Goal: Task Accomplishment & Management: Use online tool/utility

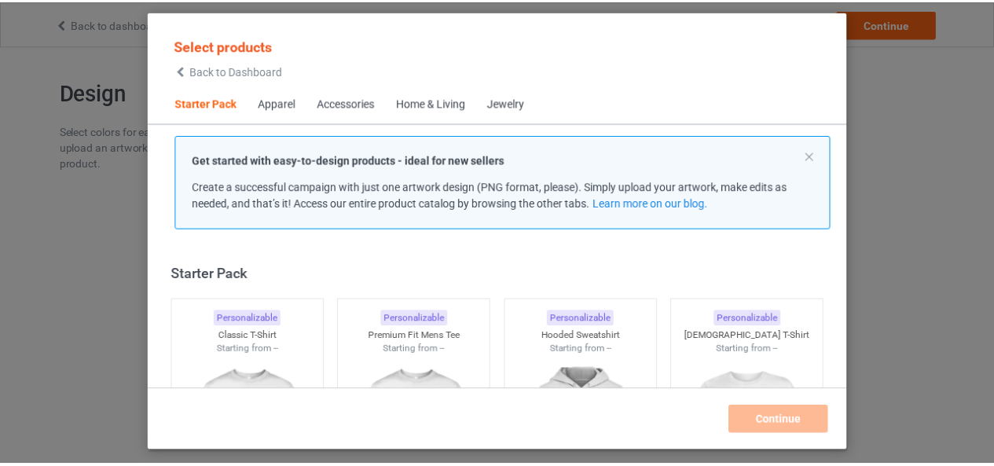
scroll to position [20, 0]
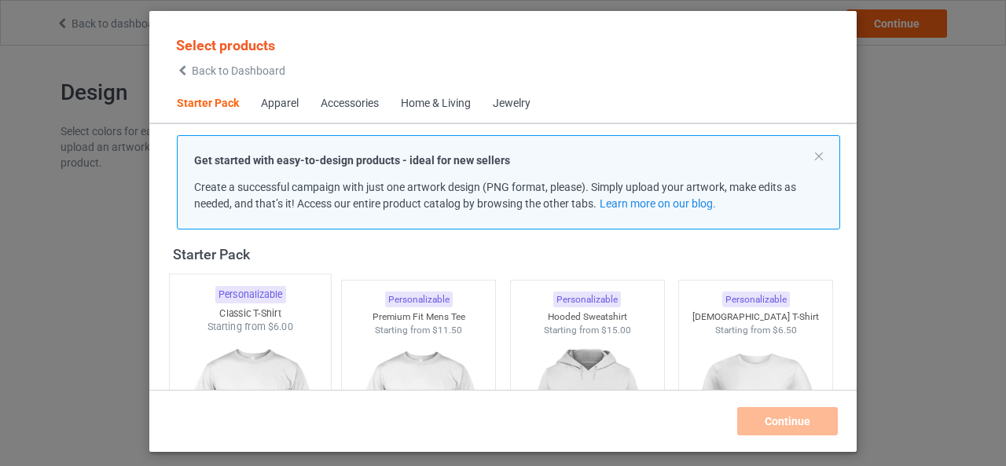
click at [261, 358] on img at bounding box center [250, 426] width 148 height 185
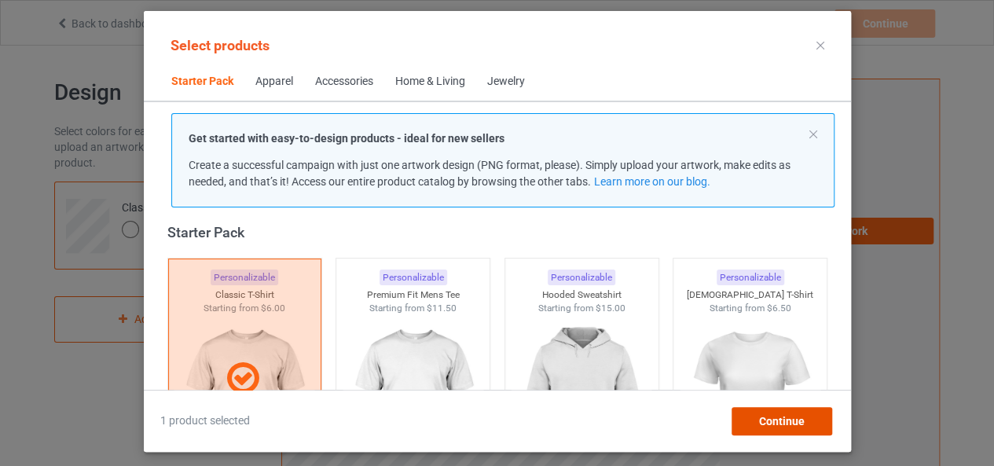
click at [744, 424] on div "Continue" at bounding box center [781, 421] width 101 height 28
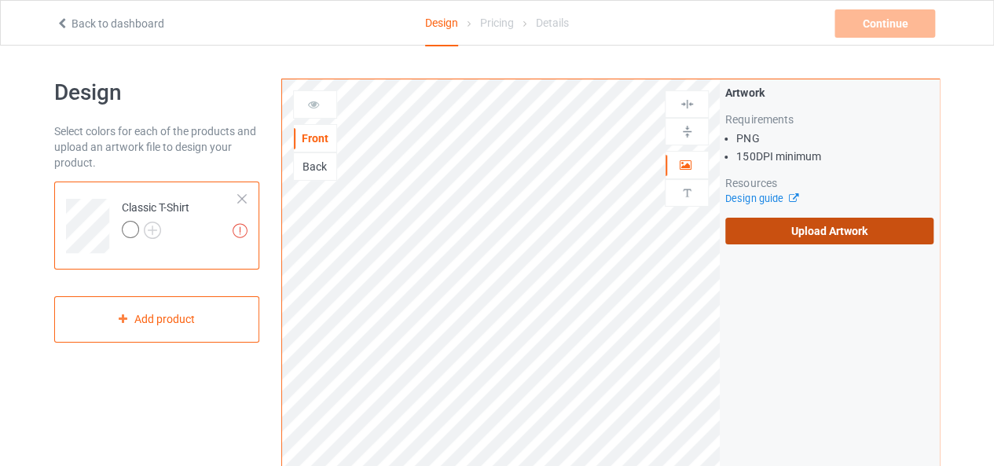
click at [759, 241] on label "Upload Artwork" at bounding box center [829, 231] width 208 height 27
click at [0, 0] on input "Upload Artwork" at bounding box center [0, 0] width 0 height 0
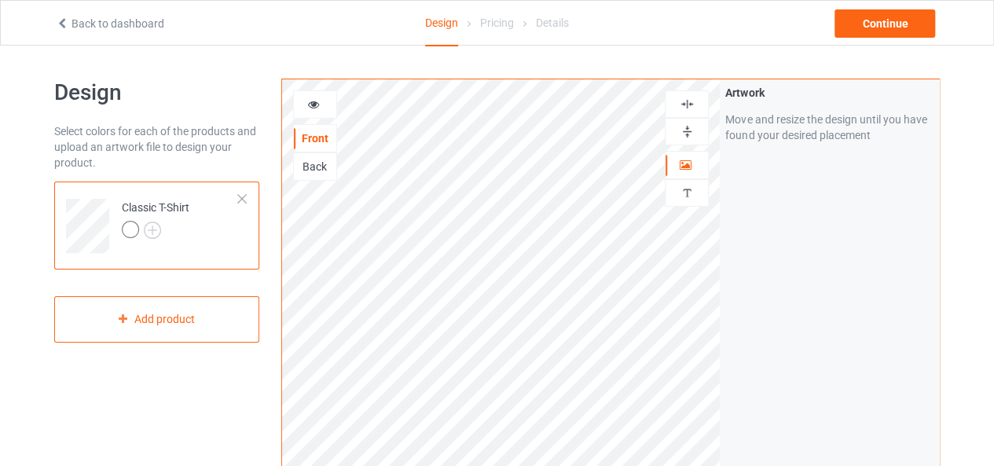
click at [308, 98] on icon at bounding box center [313, 102] width 13 height 11
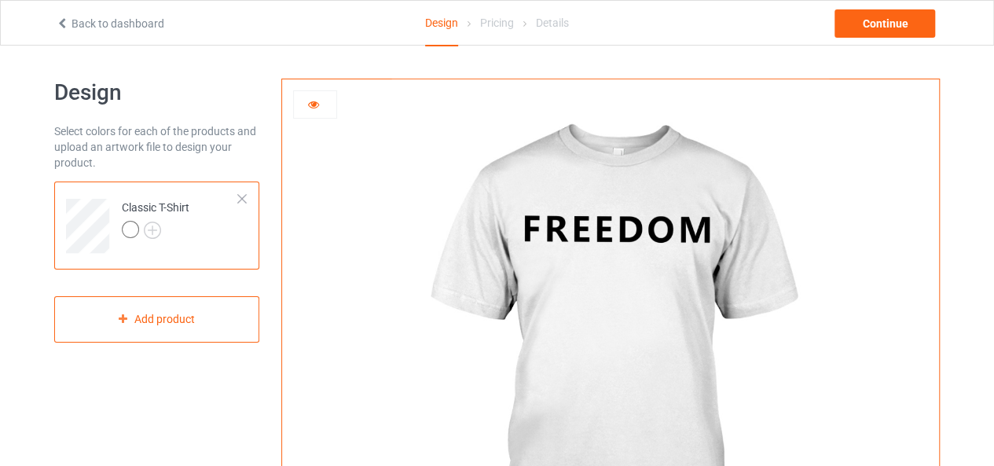
click at [308, 98] on icon at bounding box center [313, 102] width 13 height 11
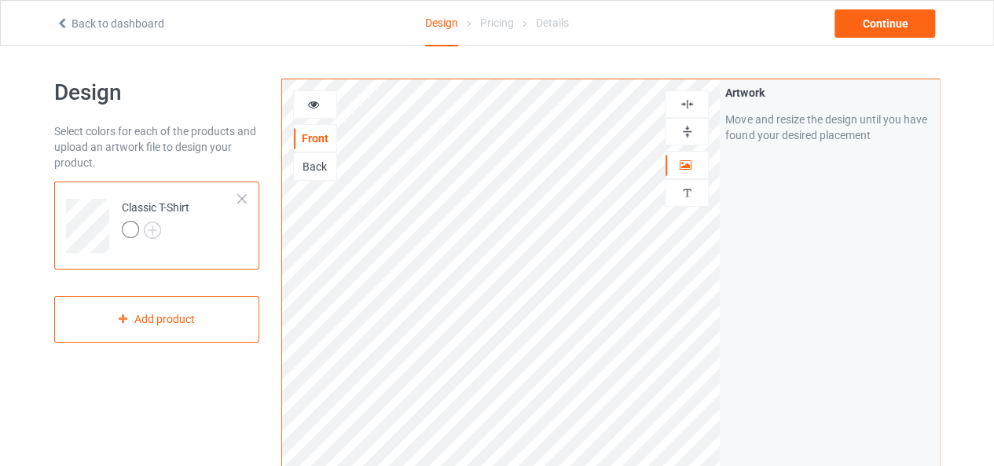
click at [685, 101] on img at bounding box center [687, 104] width 15 height 15
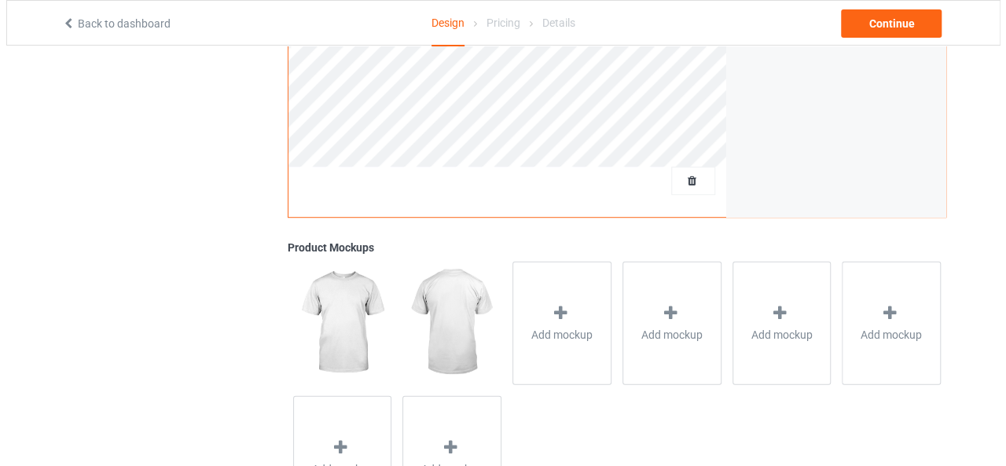
scroll to position [461, 0]
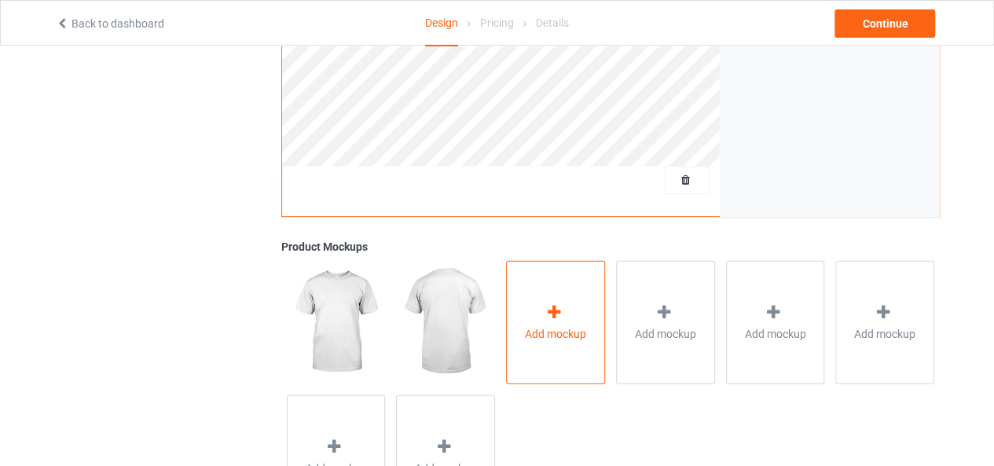
click at [567, 310] on div "Add mockup" at bounding box center [555, 321] width 99 height 123
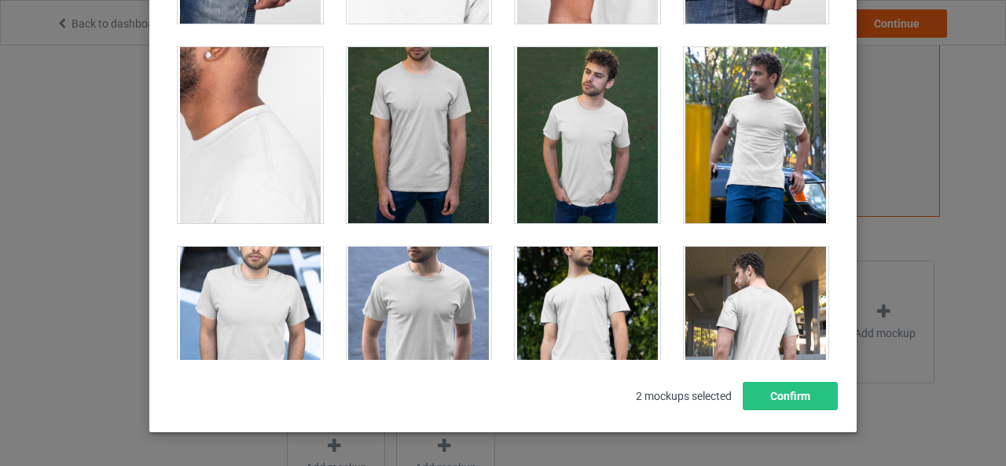
scroll to position [1141, 0]
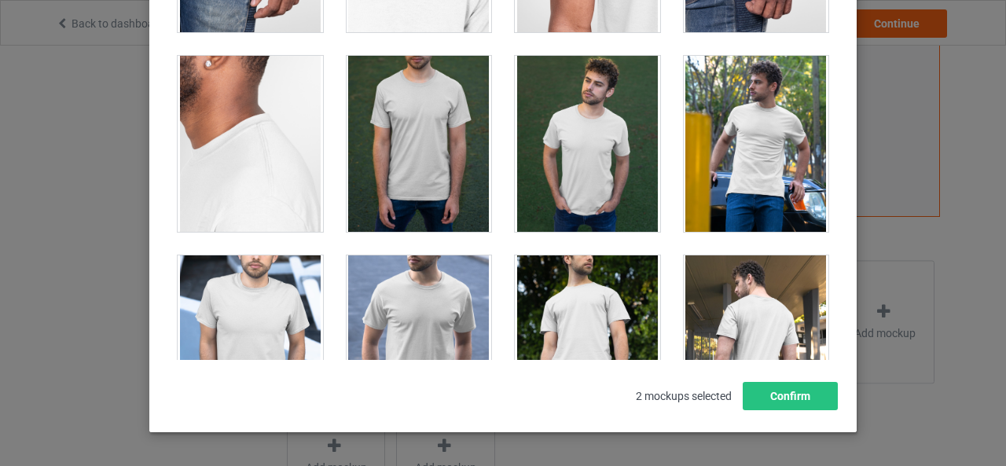
click at [401, 150] on div at bounding box center [419, 144] width 145 height 176
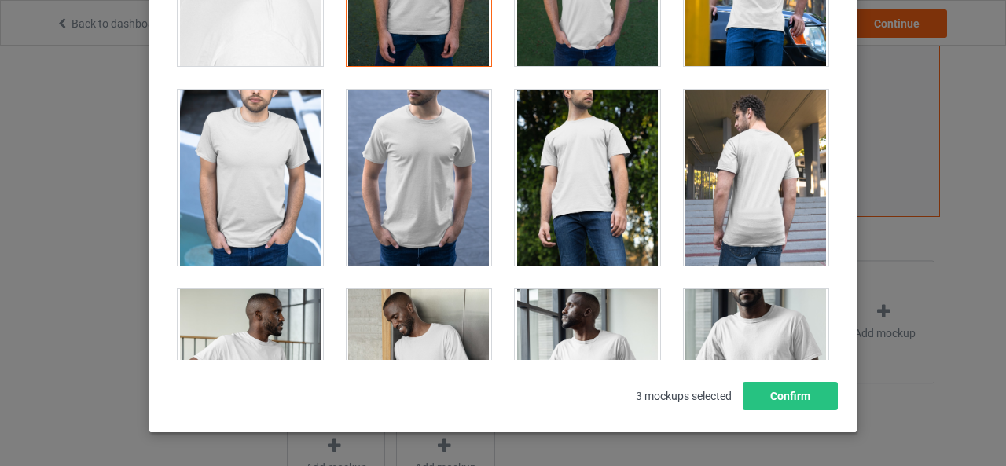
scroll to position [1308, 0]
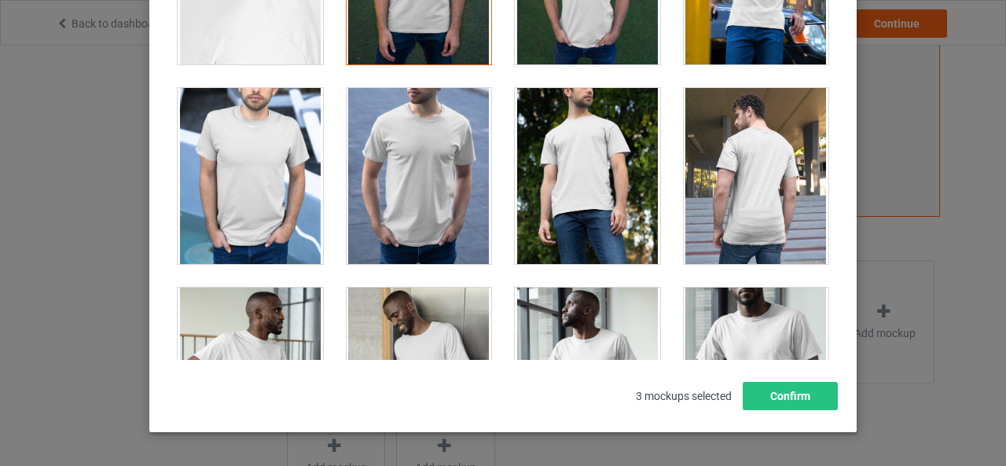
click at [417, 134] on div at bounding box center [419, 176] width 145 height 176
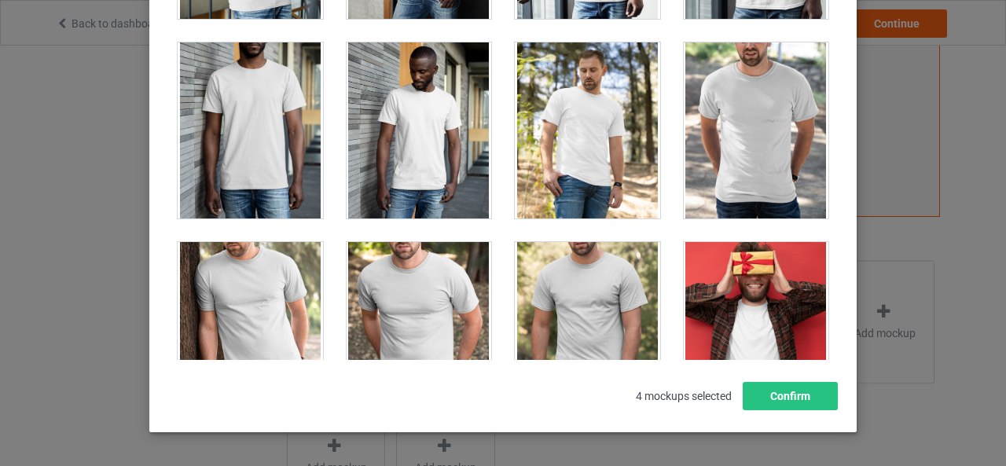
scroll to position [1750, 0]
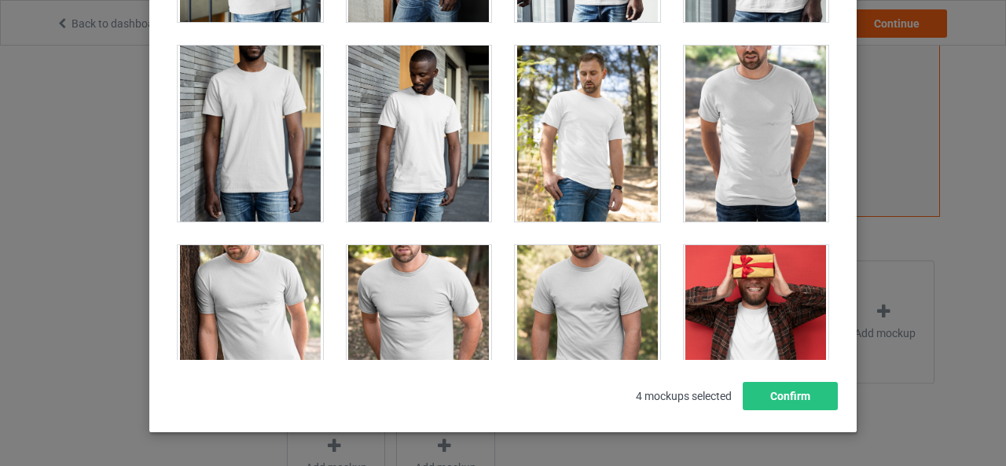
click at [740, 113] on div at bounding box center [756, 134] width 145 height 176
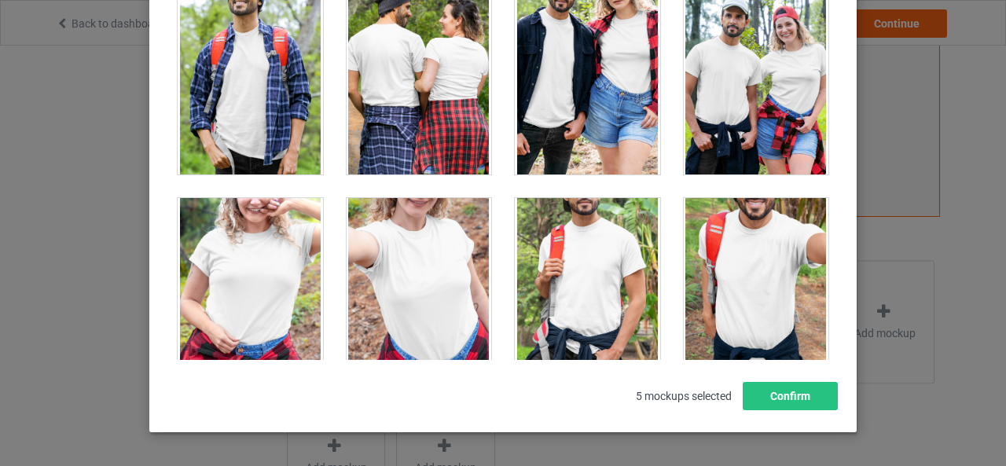
scroll to position [17568, 0]
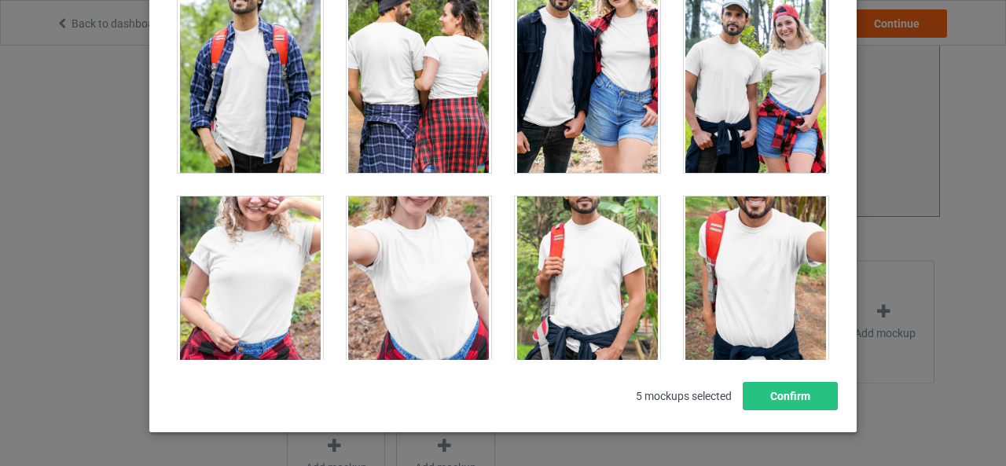
click at [228, 247] on div at bounding box center [250, 284] width 145 height 176
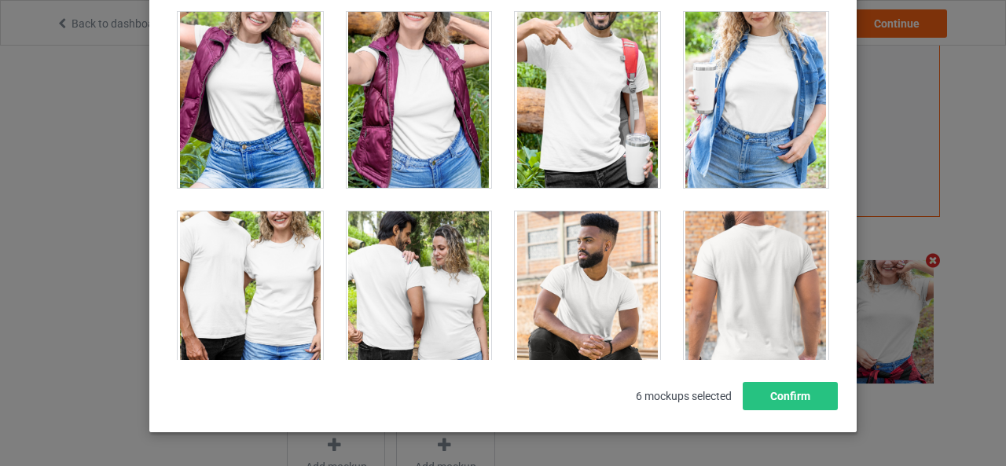
scroll to position [17959, 0]
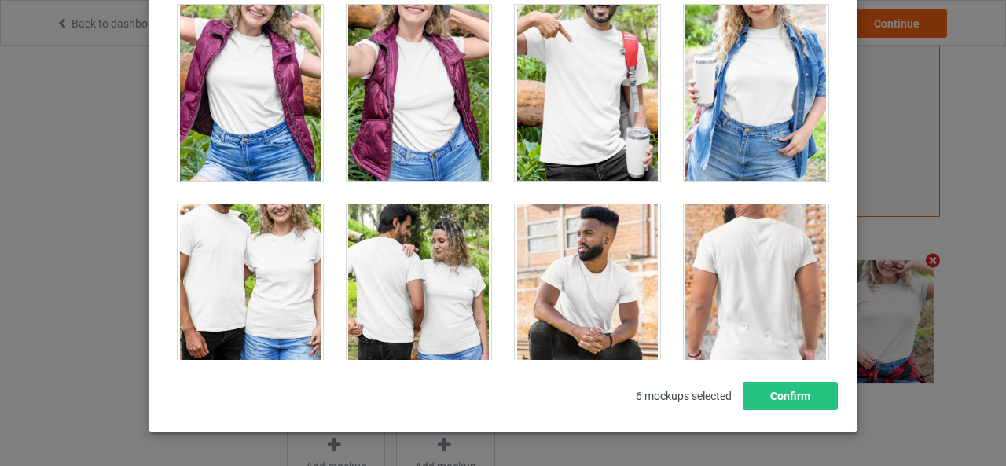
click at [258, 240] on div at bounding box center [250, 292] width 145 height 176
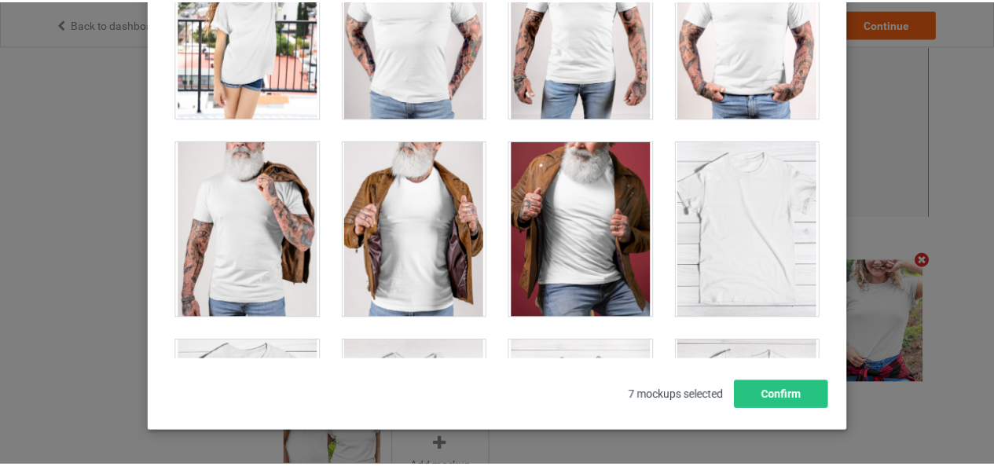
scroll to position [21814, 0]
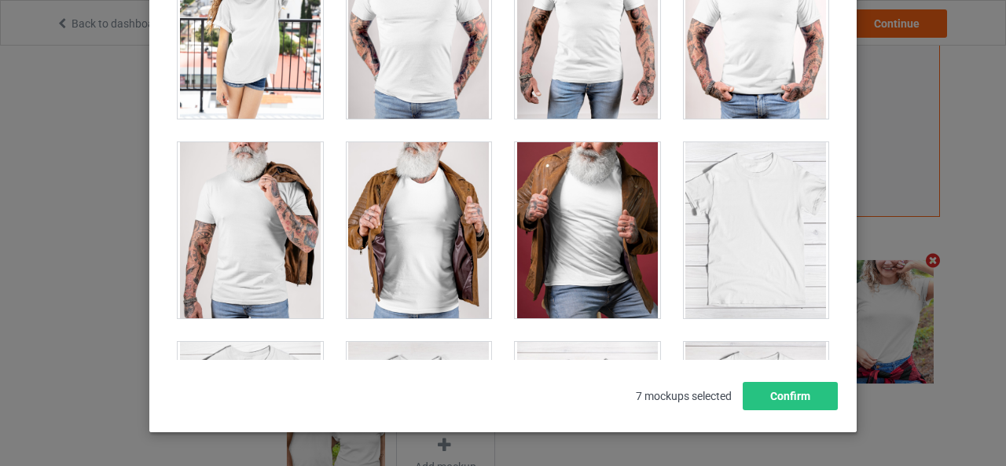
click at [762, 205] on div at bounding box center [756, 230] width 145 height 176
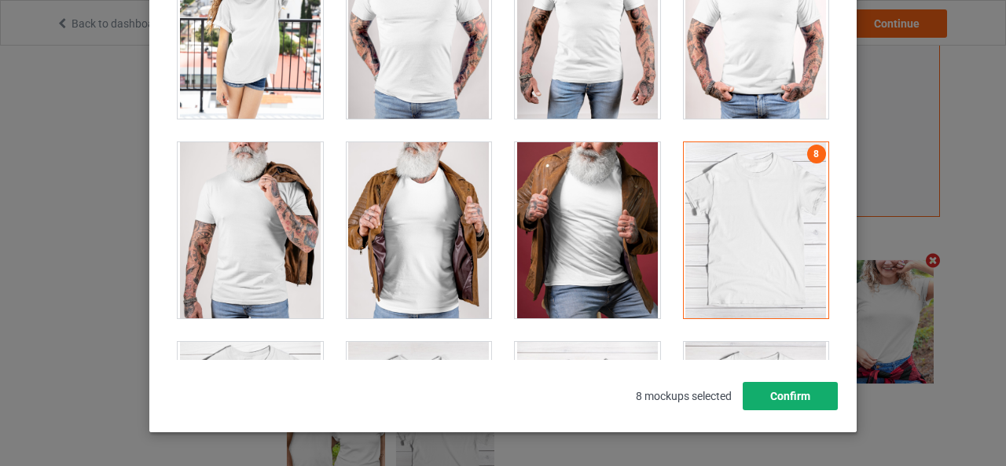
click at [775, 398] on button "Confirm" at bounding box center [790, 396] width 95 height 28
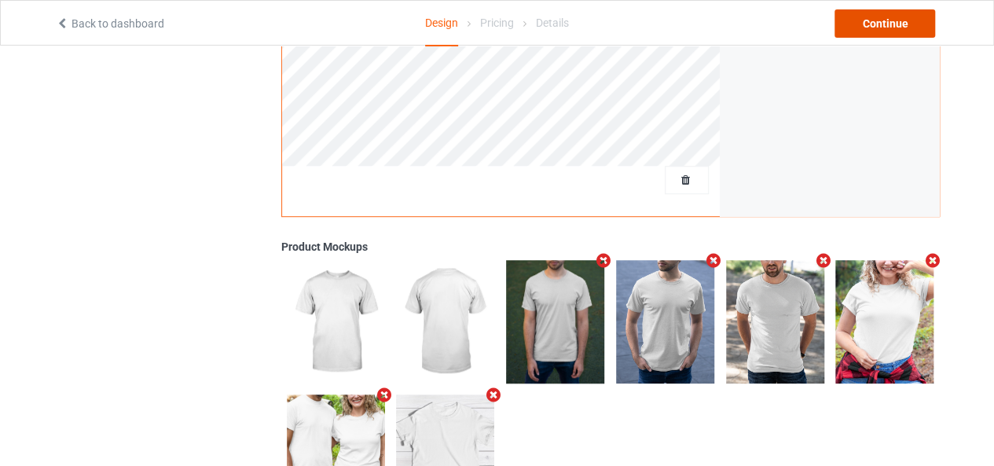
click at [862, 15] on div "Continue" at bounding box center [885, 23] width 101 height 28
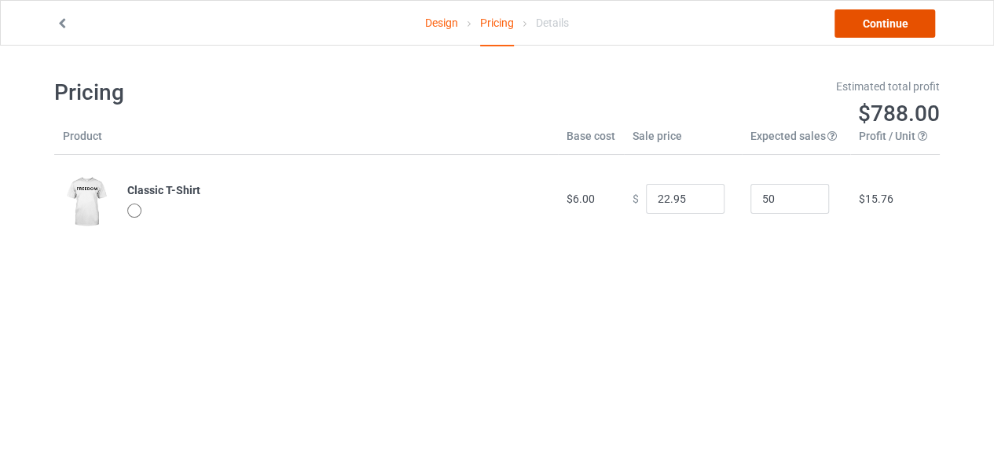
click at [876, 19] on link "Continue" at bounding box center [885, 23] width 101 height 28
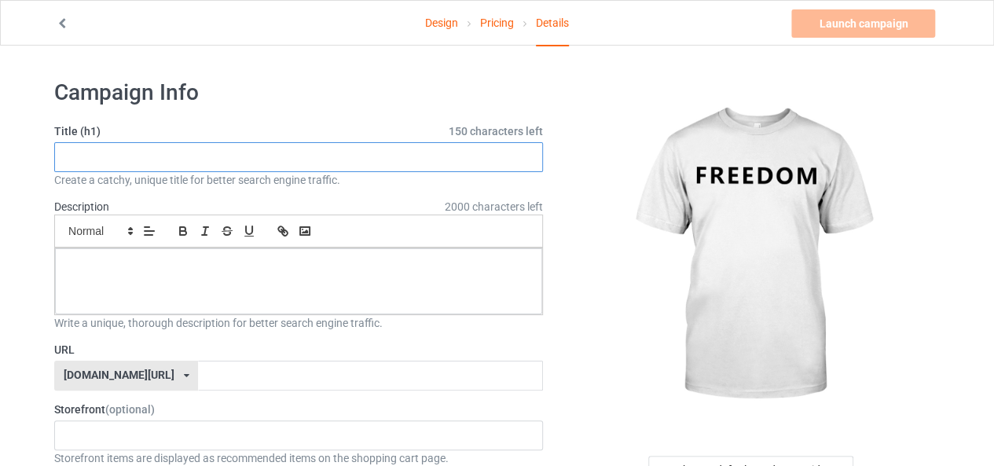
click at [158, 160] on input "text" at bounding box center [298, 157] width 489 height 30
type input "freedom limited homage edition"
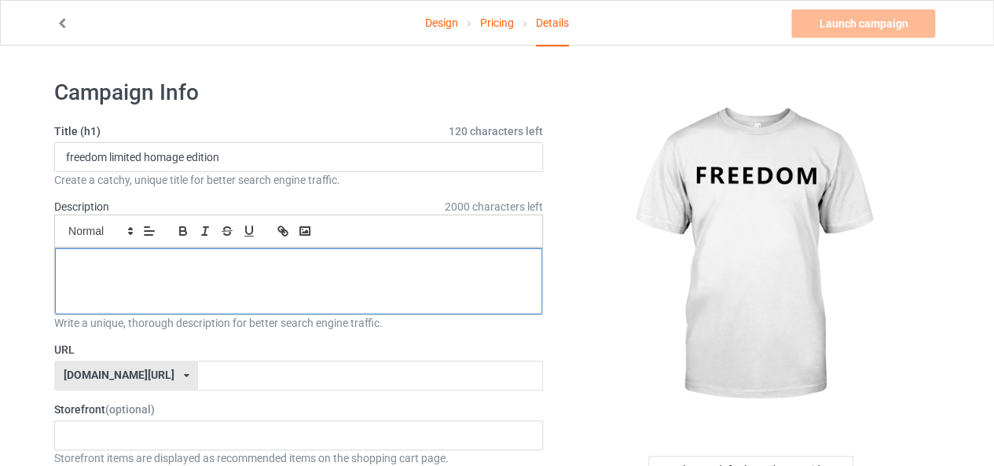
click at [215, 274] on div at bounding box center [298, 281] width 487 height 66
click at [314, 266] on p "wear this and express your support of freedom of speach," at bounding box center [299, 266] width 462 height 15
click at [349, 259] on p "wear this and express your support of freedom of speech," at bounding box center [299, 266] width 462 height 15
drag, startPoint x: 464, startPoint y: 268, endPoint x: 439, endPoint y: 259, distance: 26.1
click at [439, 259] on p "wear this and express your support of freedom of speech, immortalize the values…" at bounding box center [299, 266] width 462 height 15
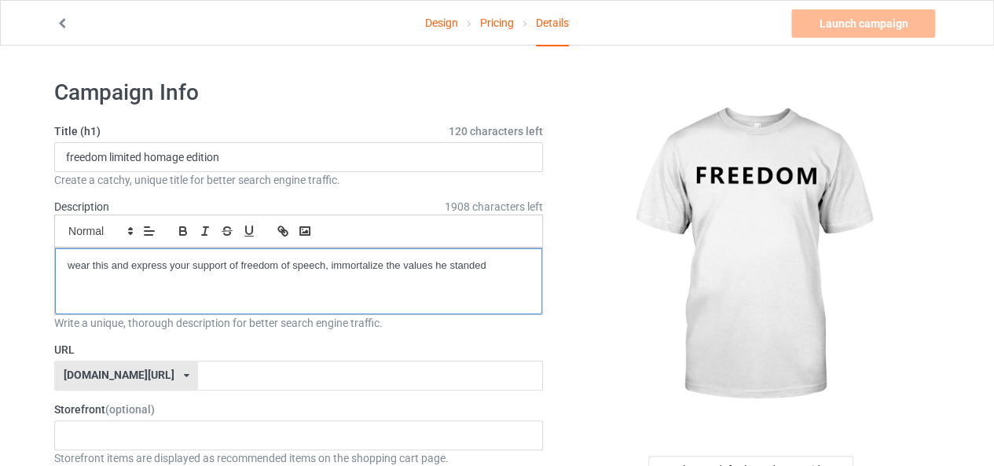
click at [489, 262] on p "wear this and express your support of freedom of speech, immortalize the values…" at bounding box center [299, 266] width 462 height 15
click at [198, 380] on input "text" at bounding box center [370, 376] width 344 height 30
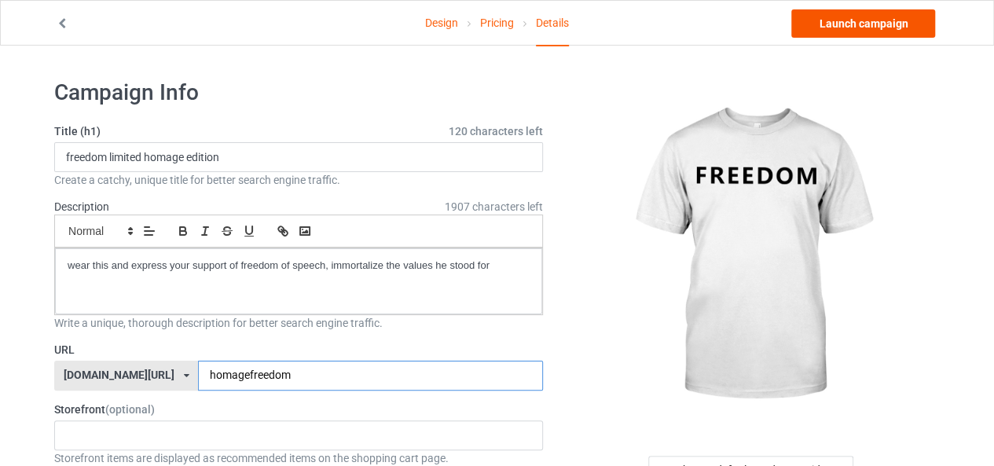
type input "homagefreedom"
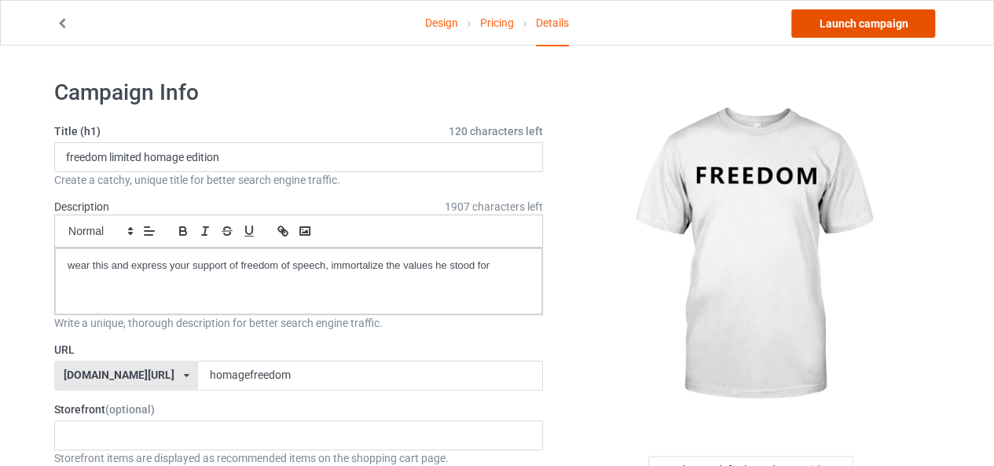
click at [822, 20] on link "Launch campaign" at bounding box center [863, 23] width 144 height 28
